Goal: Transaction & Acquisition: Book appointment/travel/reservation

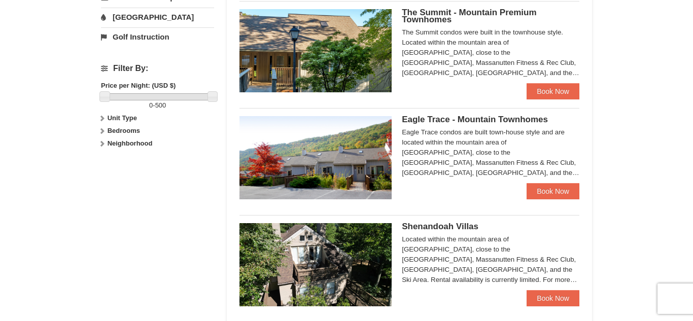
scroll to position [465, 0]
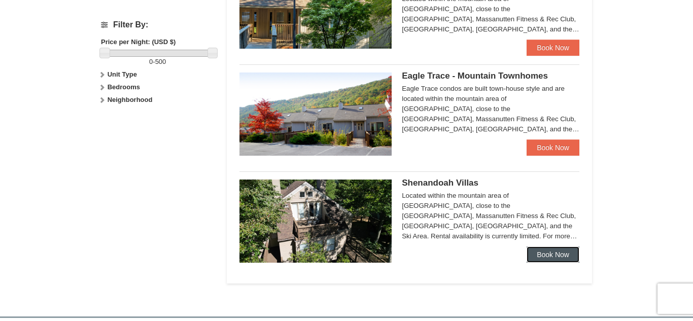
click at [538, 258] on link "Book Now" at bounding box center [553, 255] width 53 height 16
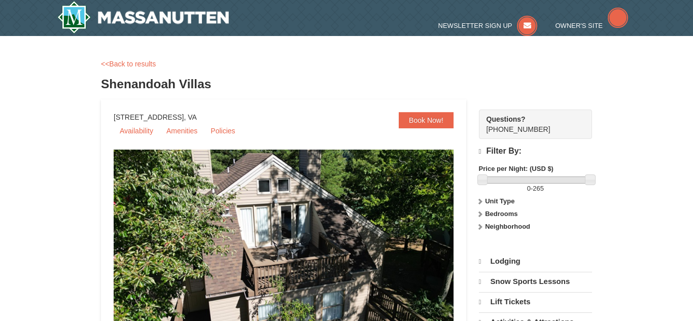
scroll to position [11, 0]
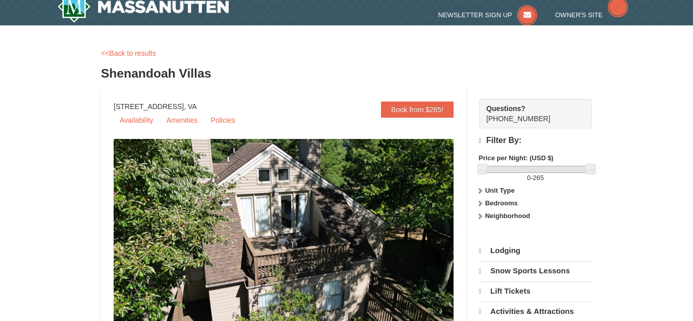
select select "9"
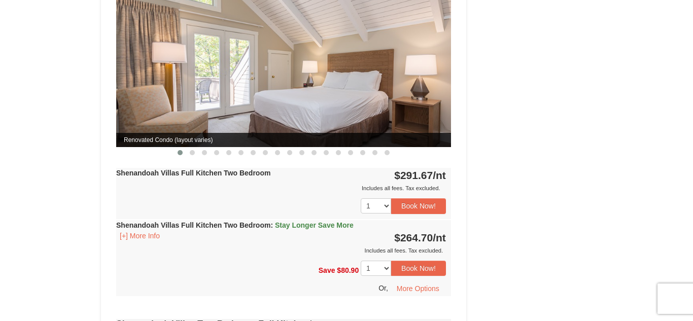
scroll to position [918, 0]
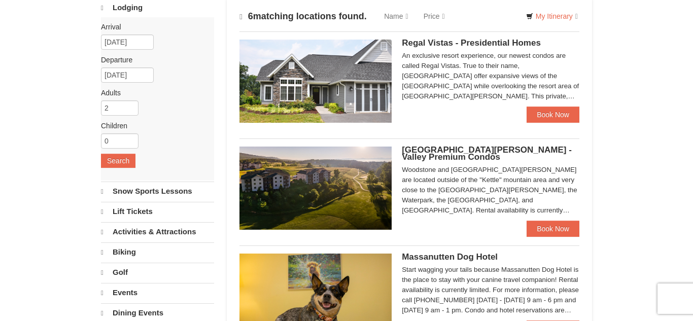
scroll to position [70, 0]
